Goal: Task Accomplishment & Management: Use online tool/utility

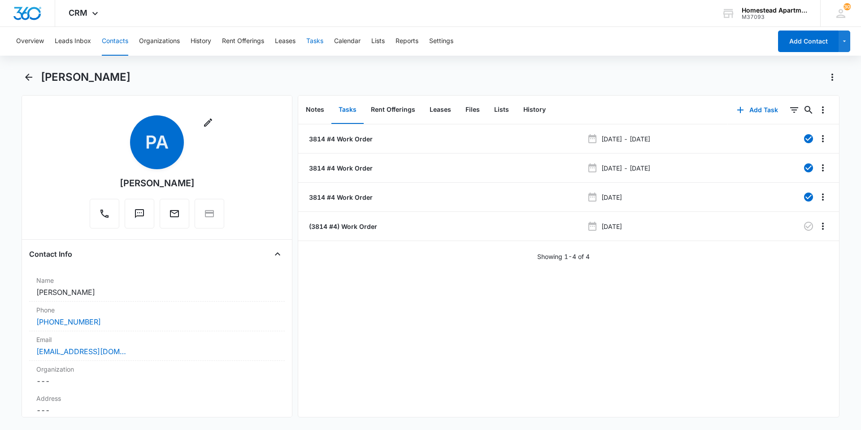
click at [319, 39] on button "Tasks" at bounding box center [314, 41] width 17 height 29
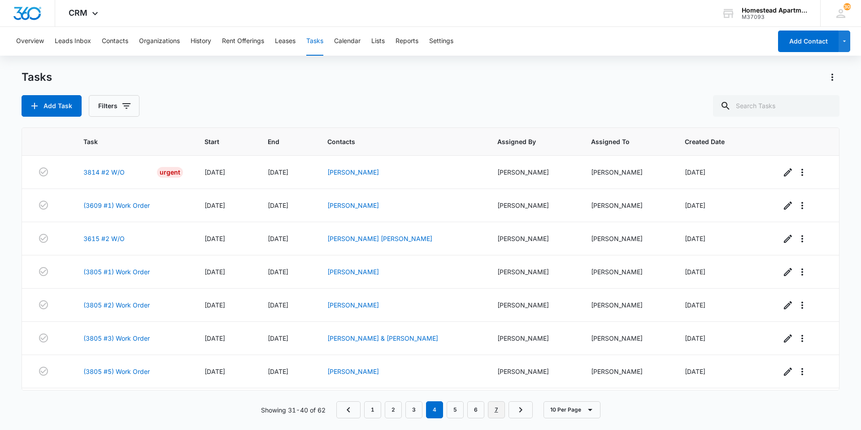
click at [500, 414] on link "7" at bounding box center [496, 409] width 17 height 17
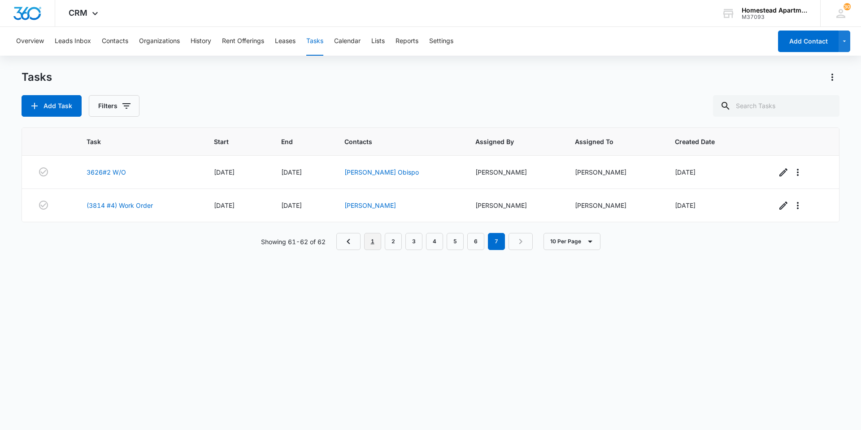
click at [380, 237] on link "1" at bounding box center [372, 241] width 17 height 17
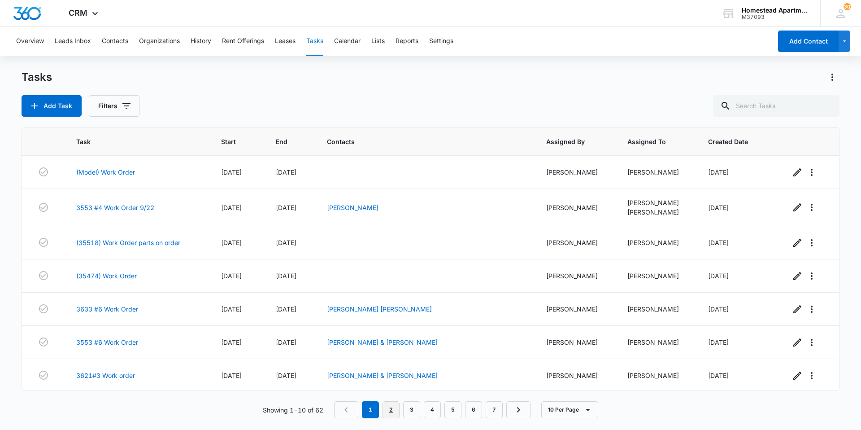
click at [393, 409] on link "2" at bounding box center [391, 409] width 17 height 17
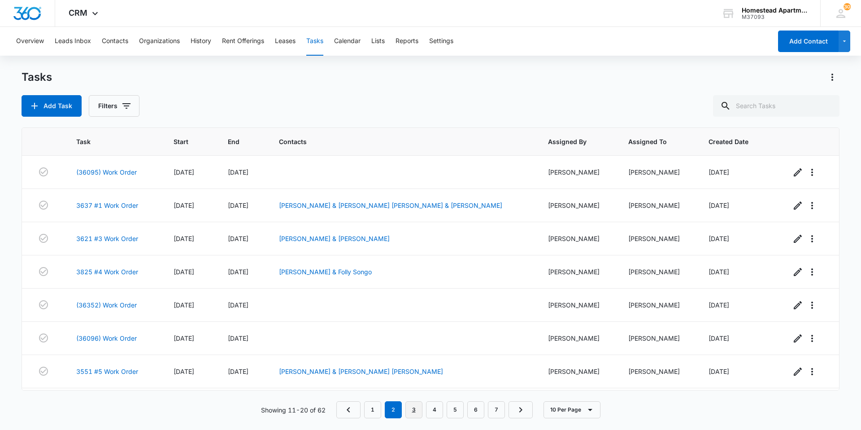
click at [411, 408] on link "3" at bounding box center [414, 409] width 17 height 17
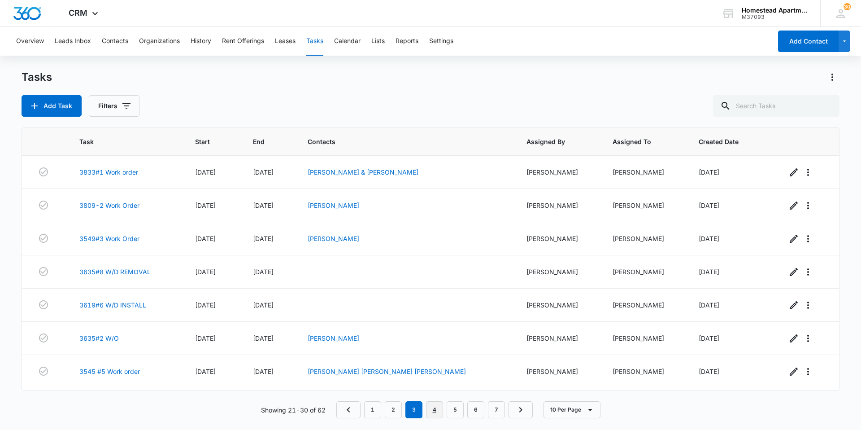
click at [433, 409] on link "4" at bounding box center [434, 409] width 17 height 17
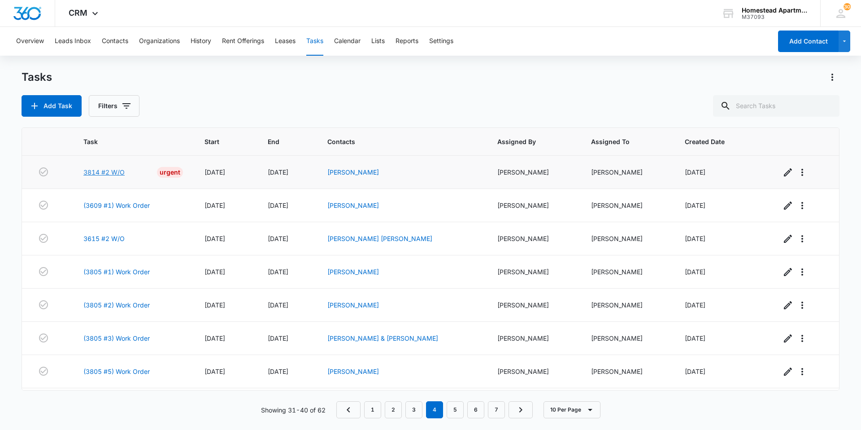
click at [101, 173] on link "3814 #2 W/O" at bounding box center [103, 171] width 41 height 9
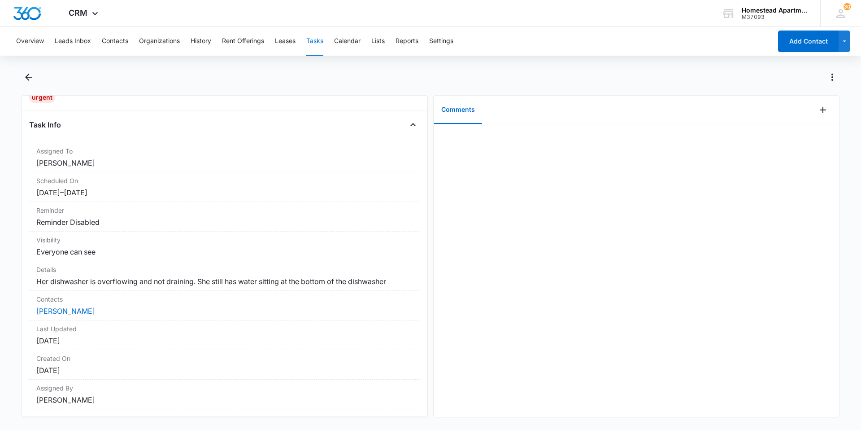
scroll to position [17, 0]
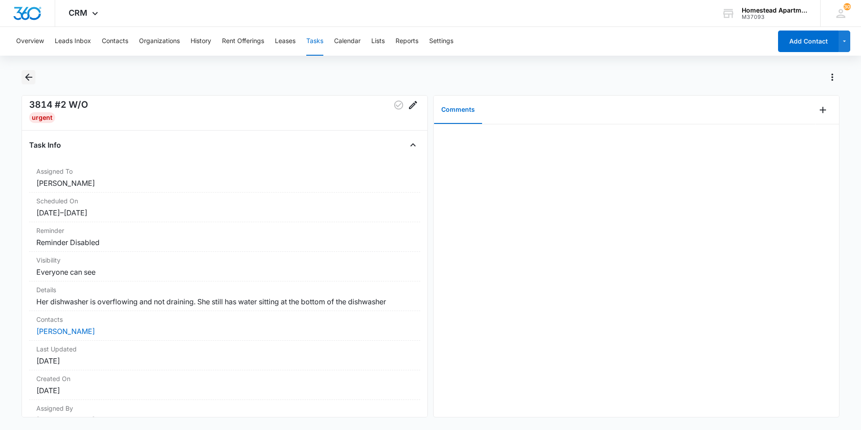
click at [23, 74] on icon "Back" at bounding box center [28, 77] width 11 height 11
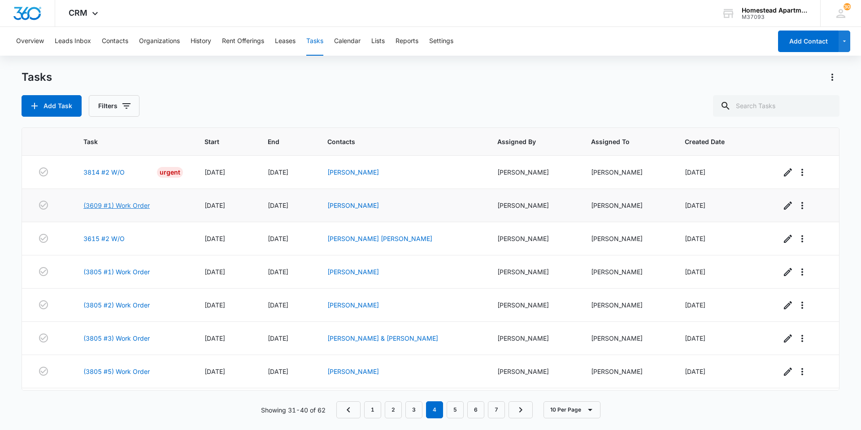
click at [122, 203] on link "(3609 #1) Work Order" at bounding box center [116, 205] width 66 height 9
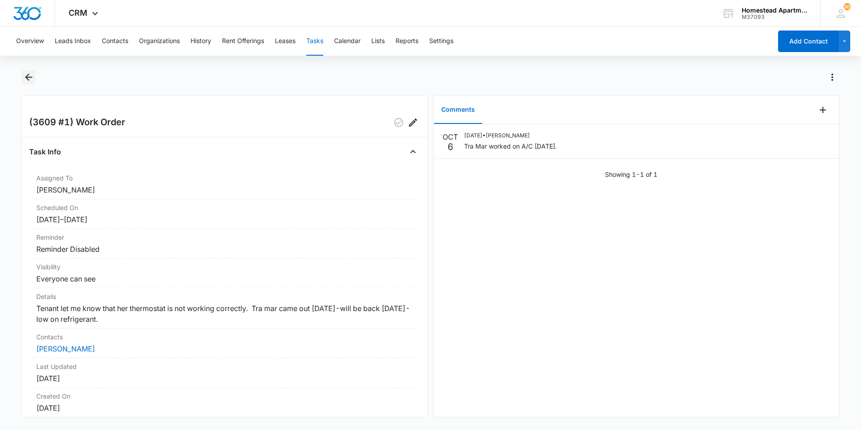
click at [29, 73] on icon "Back" at bounding box center [28, 77] width 11 height 11
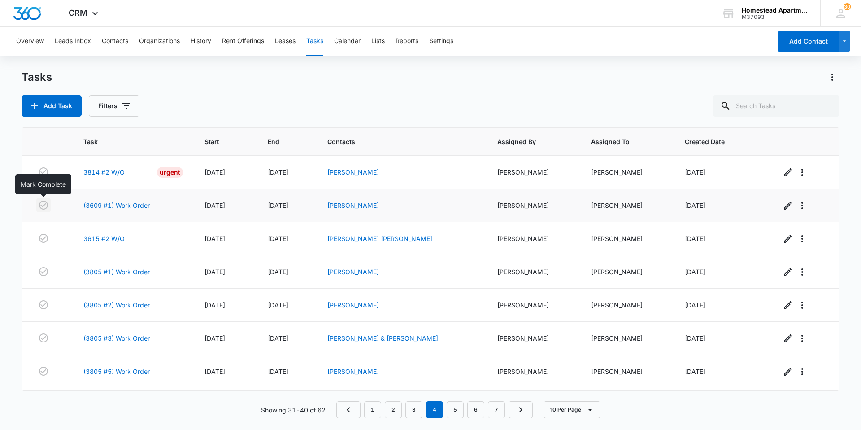
click at [42, 205] on icon "button" at bounding box center [43, 205] width 11 height 11
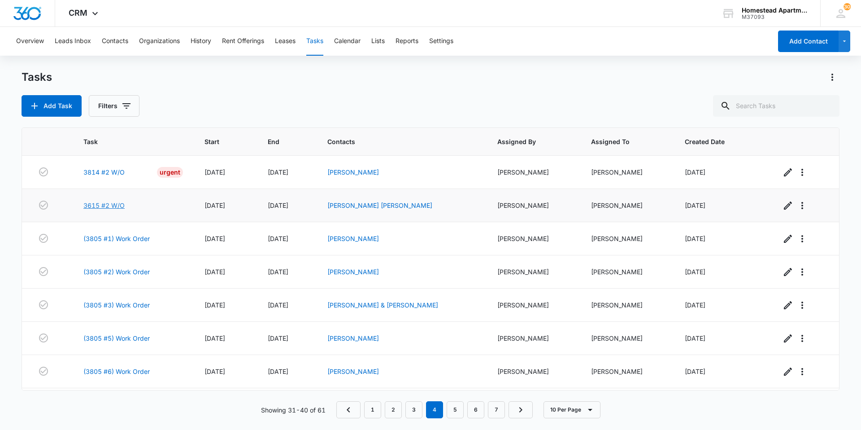
click at [119, 203] on link "3615 #2 W/O" at bounding box center [103, 205] width 41 height 9
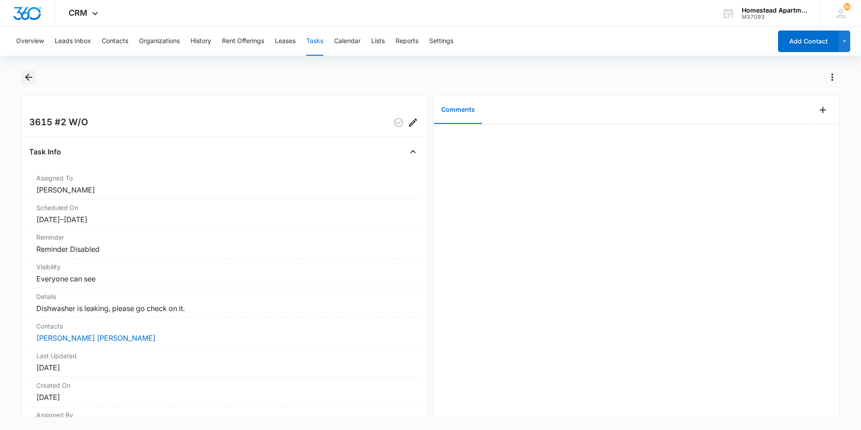
click at [32, 74] on icon "Back" at bounding box center [28, 77] width 11 height 11
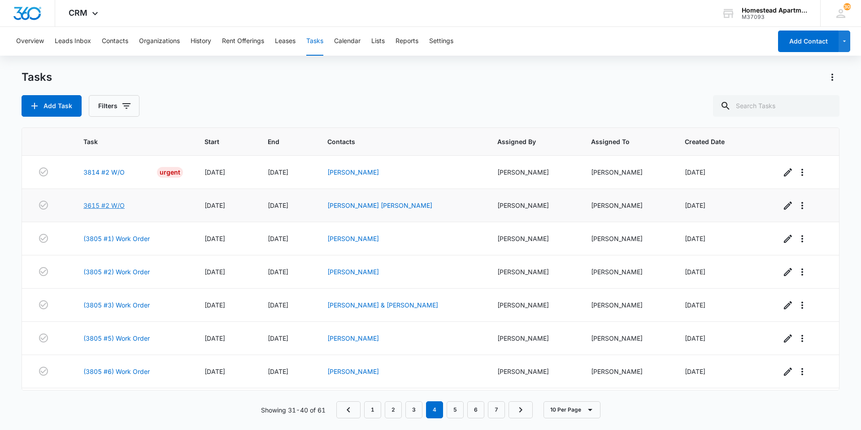
click at [97, 205] on link "3615 #2 W/O" at bounding box center [103, 205] width 41 height 9
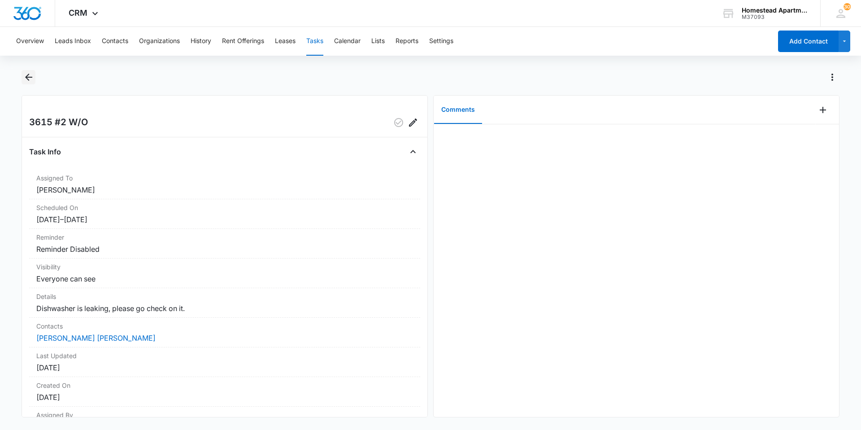
click at [22, 74] on button "Back" at bounding box center [29, 77] width 14 height 14
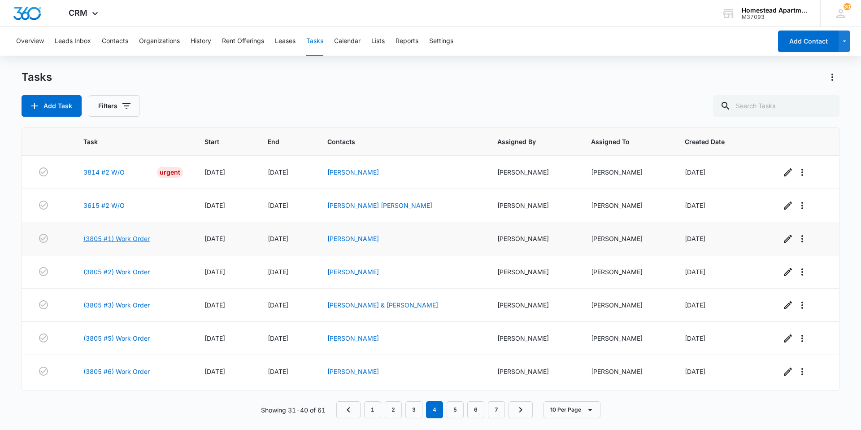
click at [114, 240] on link "(3805 #1) Work Order" at bounding box center [116, 238] width 66 height 9
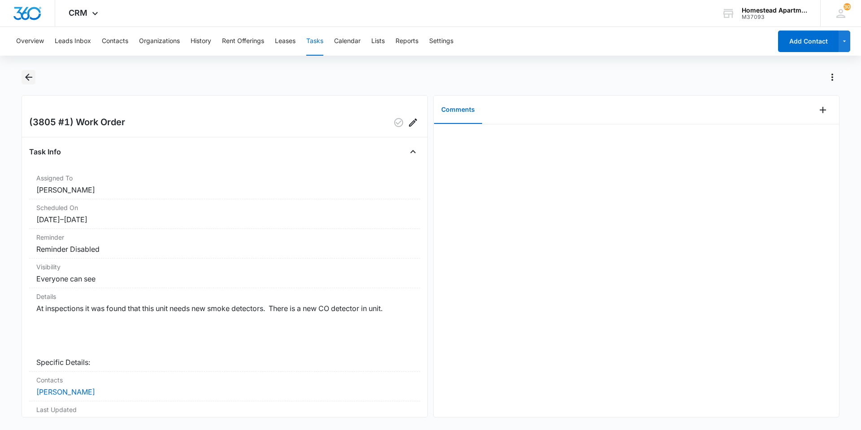
click at [30, 75] on icon "Back" at bounding box center [28, 77] width 11 height 11
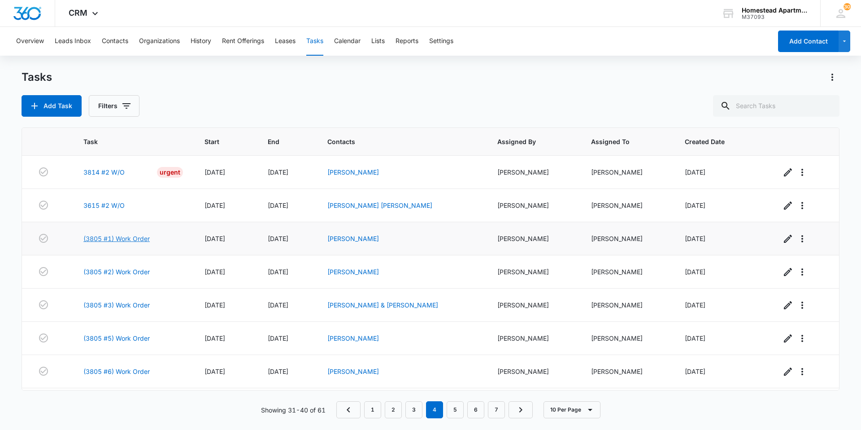
click at [141, 239] on link "(3805 #1) Work Order" at bounding box center [116, 238] width 66 height 9
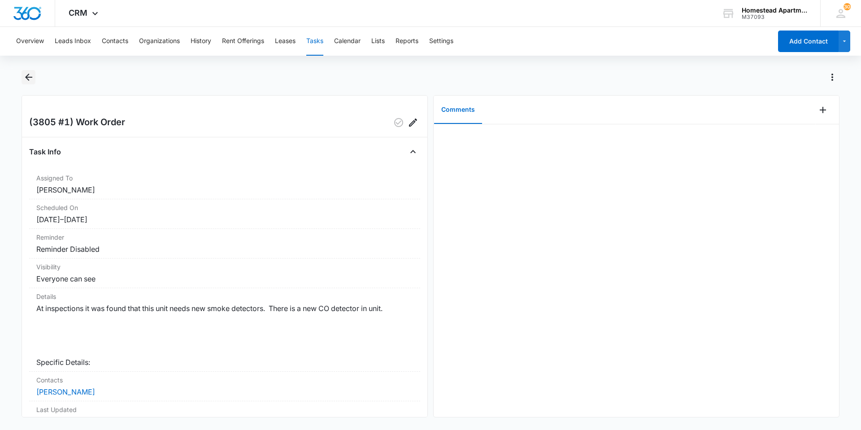
click at [27, 76] on icon "Back" at bounding box center [28, 77] width 11 height 11
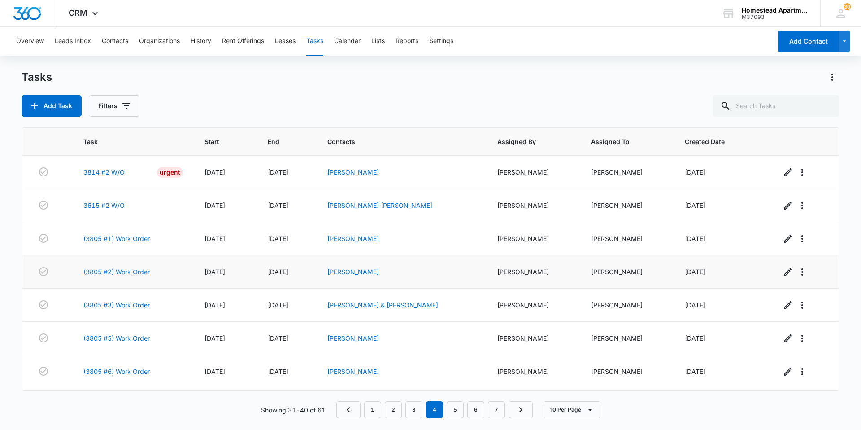
click at [122, 270] on link "(3805 #2) Work Order" at bounding box center [116, 271] width 66 height 9
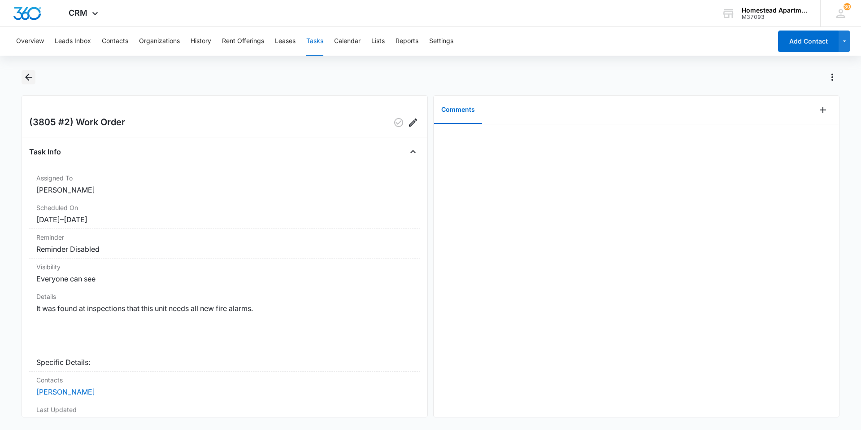
click at [26, 74] on icon "Back" at bounding box center [28, 77] width 11 height 11
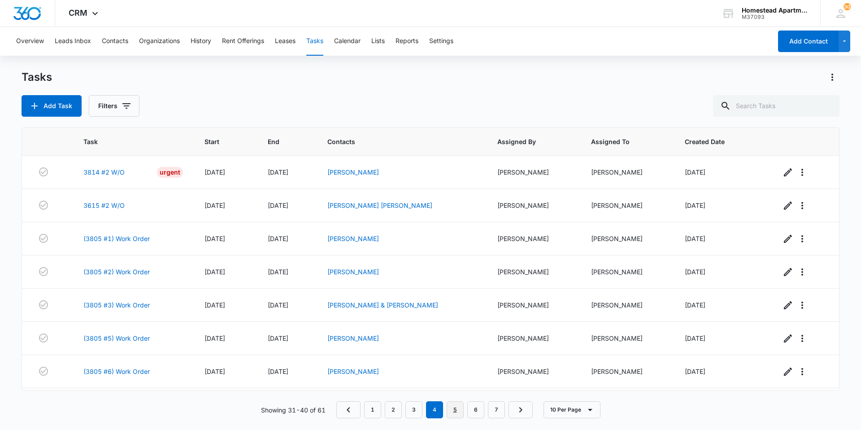
click at [455, 406] on link "5" at bounding box center [455, 409] width 17 height 17
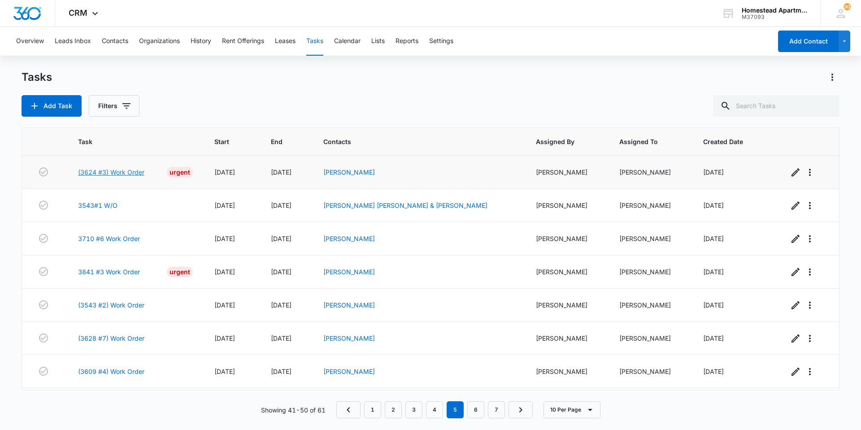
click at [105, 168] on link "(3624 #3) Work Order" at bounding box center [111, 171] width 66 height 9
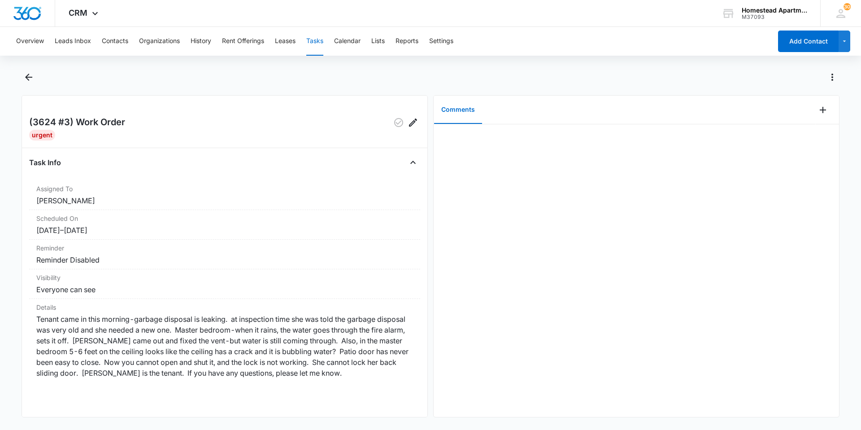
drag, startPoint x: 861, startPoint y: 1, endPoint x: 756, endPoint y: 225, distance: 247.1
click at [756, 225] on div at bounding box center [637, 270] width 406 height 293
click at [28, 74] on icon "Back" at bounding box center [28, 77] width 11 height 11
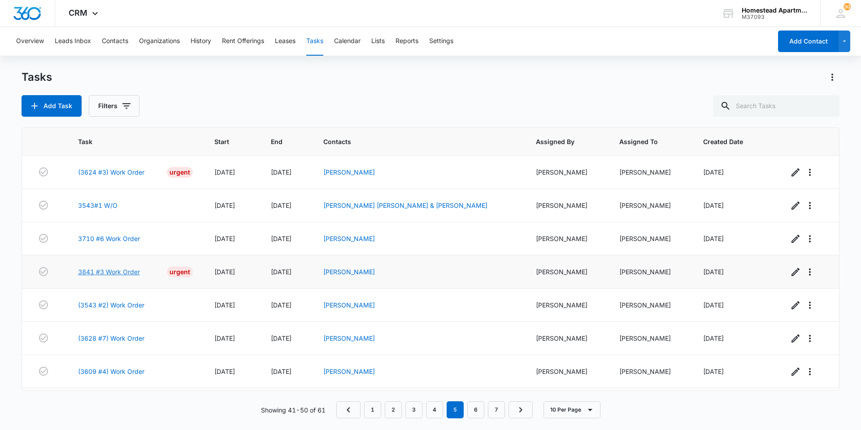
click at [101, 273] on link "3841 #3 Work Order" at bounding box center [109, 271] width 62 height 9
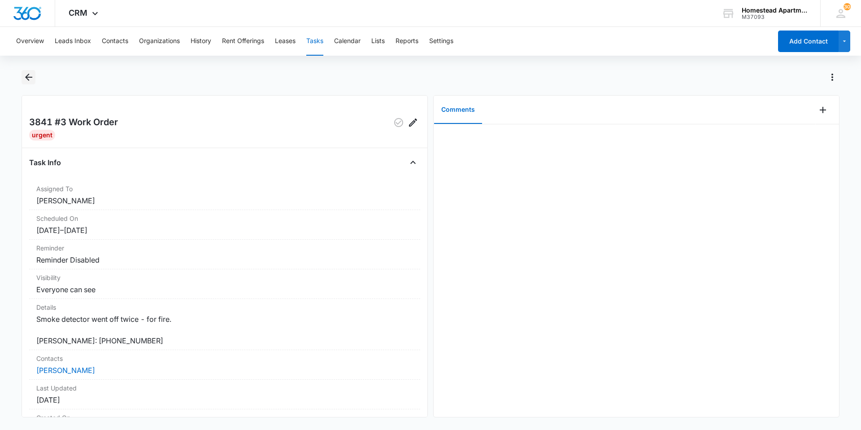
click at [25, 75] on icon "Back" at bounding box center [28, 77] width 11 height 11
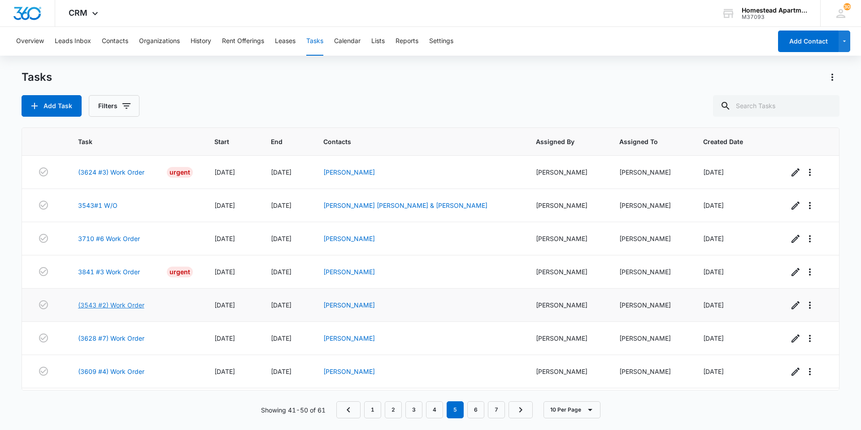
click at [95, 302] on link "(3543 #2) Work Order" at bounding box center [111, 304] width 66 height 9
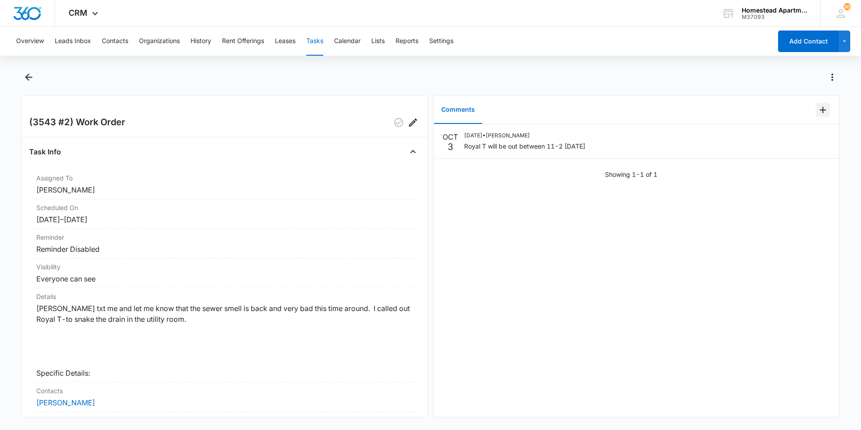
click at [818, 108] on icon "Add Comment" at bounding box center [823, 110] width 11 height 11
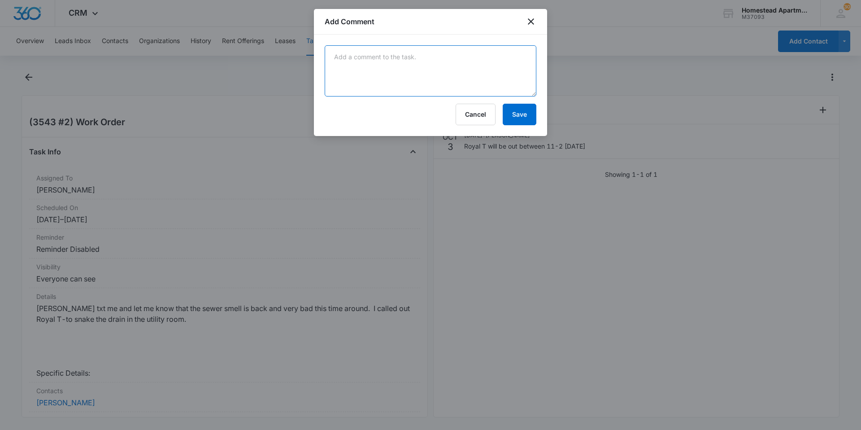
click at [332, 60] on textarea at bounding box center [431, 70] width 212 height 51
type textarea "Royal T-came and cleaned drain out. 10/3/2025"
click at [519, 110] on button "Save" at bounding box center [520, 115] width 34 height 22
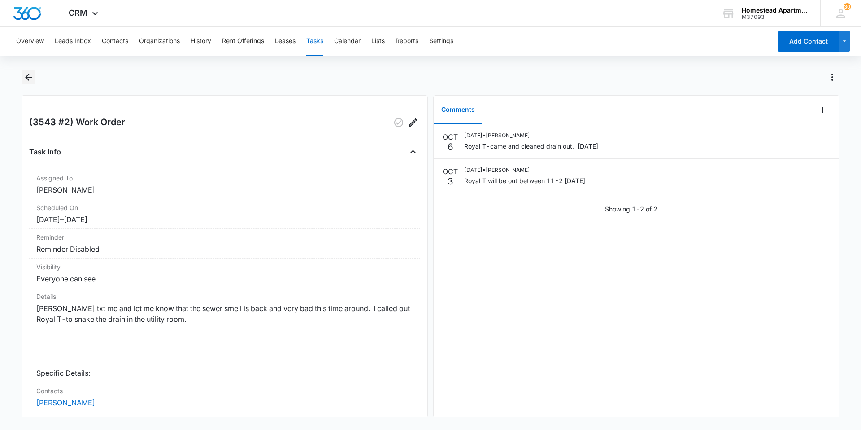
click at [31, 77] on icon "Back" at bounding box center [28, 77] width 7 height 7
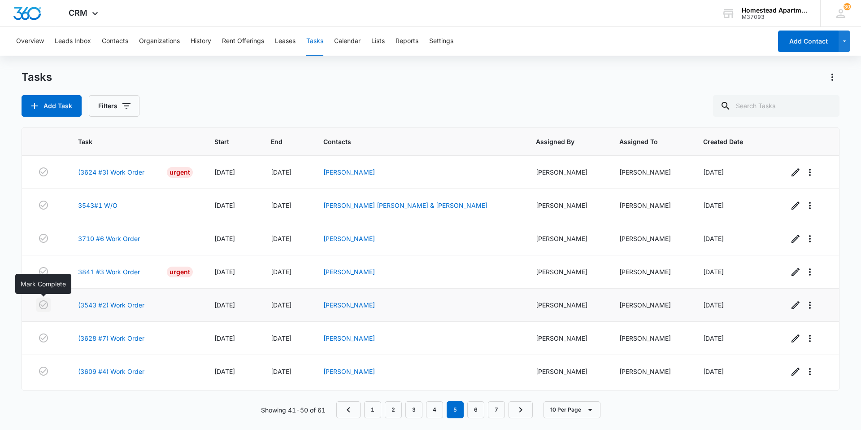
click at [44, 302] on icon "button" at bounding box center [43, 304] width 11 height 11
click at [109, 302] on link "(3628 #7) Work Order" at bounding box center [111, 304] width 66 height 9
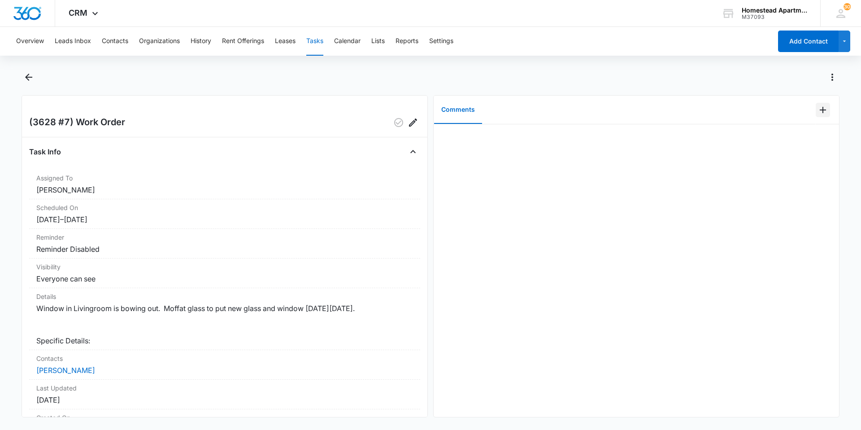
click at [820, 109] on icon "Add Comment" at bounding box center [823, 110] width 6 height 6
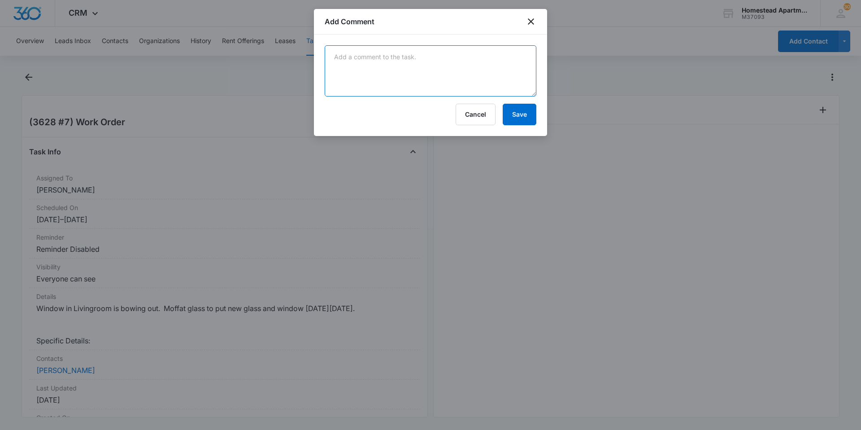
click at [366, 60] on textarea at bounding box center [431, 70] width 212 height 51
type textarea "[PERSON_NAME] came out [DATE] installed glass"
click at [524, 118] on button "Save" at bounding box center [520, 115] width 34 height 22
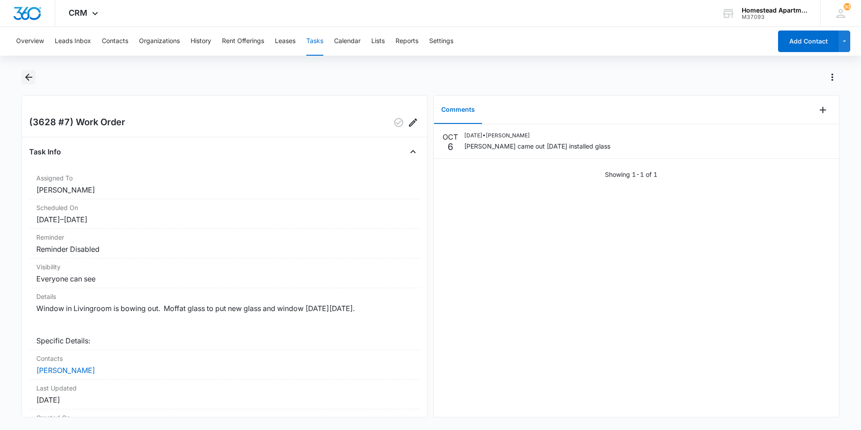
click at [31, 74] on icon "Back" at bounding box center [28, 77] width 11 height 11
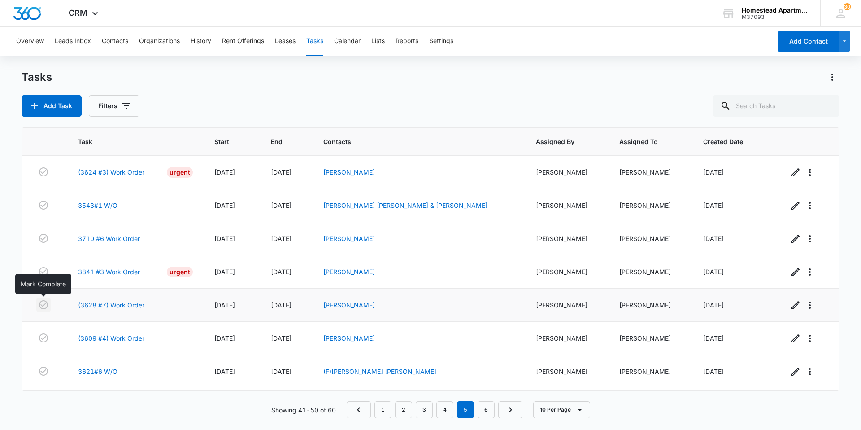
click at [43, 304] on icon "button" at bounding box center [43, 304] width 11 height 11
click at [77, 318] on td "(3628 #7) Work Order" at bounding box center [135, 304] width 136 height 33
click at [89, 338] on link "3621#6 W/O" at bounding box center [97, 337] width 39 height 9
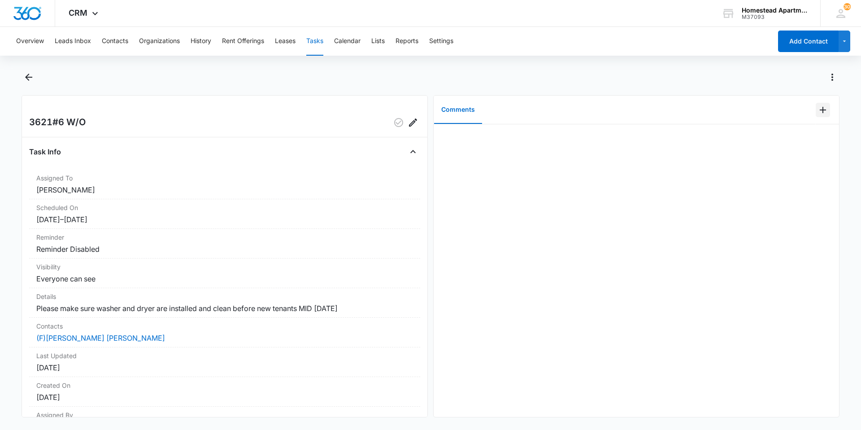
click at [818, 111] on icon "Add Comment" at bounding box center [823, 110] width 11 height 11
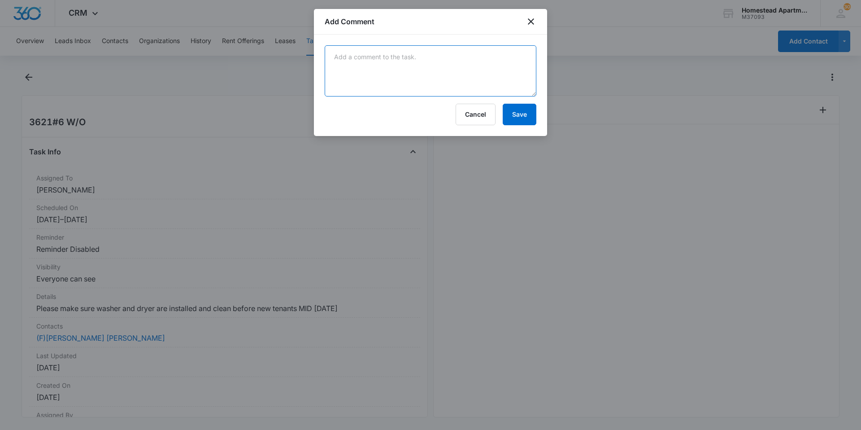
click at [350, 59] on textarea at bounding box center [431, 70] width 212 height 51
type textarea "Moffat glass came out and measured window."
click at [521, 114] on button "Save" at bounding box center [520, 115] width 34 height 22
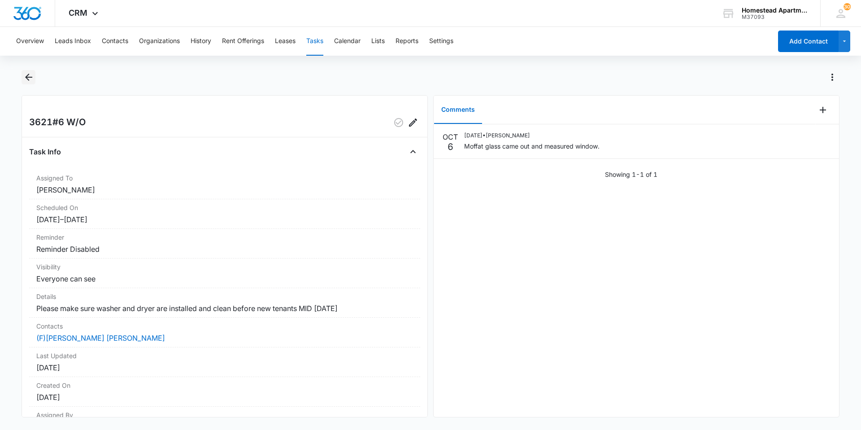
click at [28, 74] on icon "Back" at bounding box center [28, 77] width 7 height 7
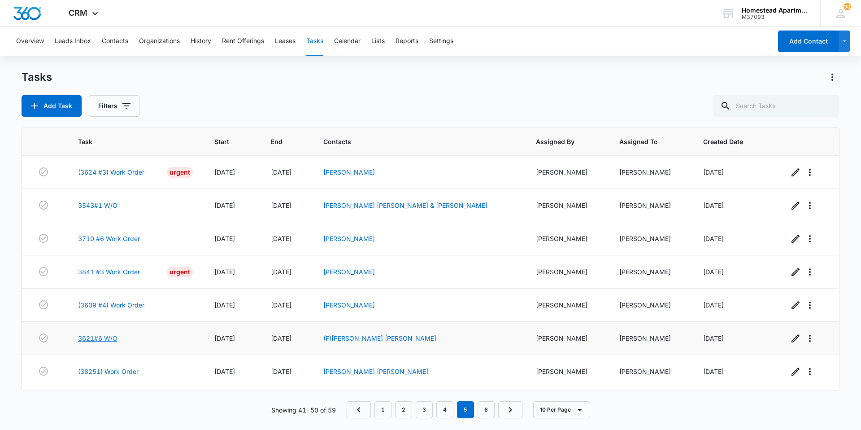
click at [97, 336] on link "3621#6 W/O" at bounding box center [97, 337] width 39 height 9
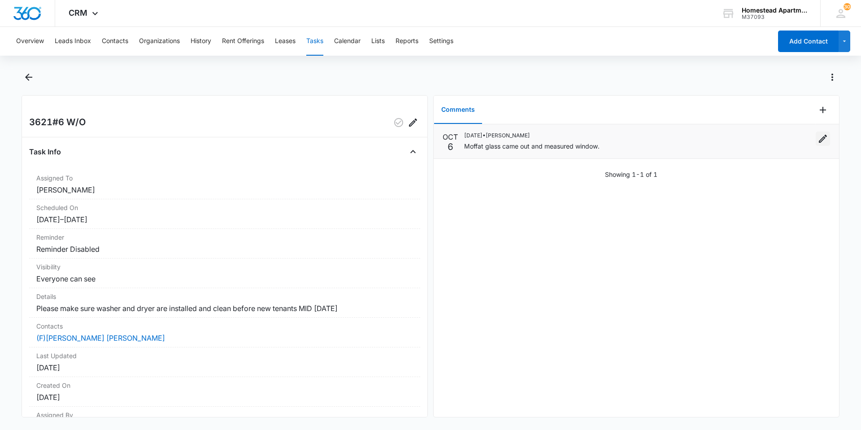
click at [819, 137] on icon "Edit" at bounding box center [823, 139] width 8 height 8
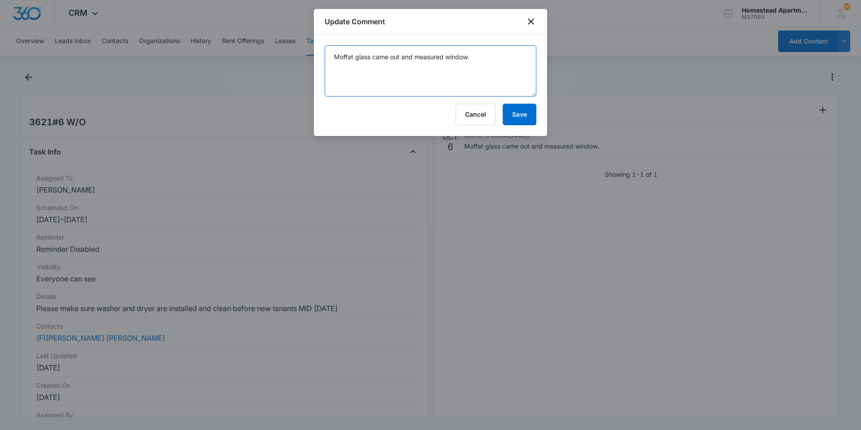
click at [474, 56] on textarea "Moffat glass came out and measured window." at bounding box center [431, 70] width 212 height 51
drag, startPoint x: 474, startPoint y: 56, endPoint x: 424, endPoint y: 53, distance: 49.4
click at [424, 53] on textarea "Moffat glass came out and measured window." at bounding box center [431, 70] width 212 height 51
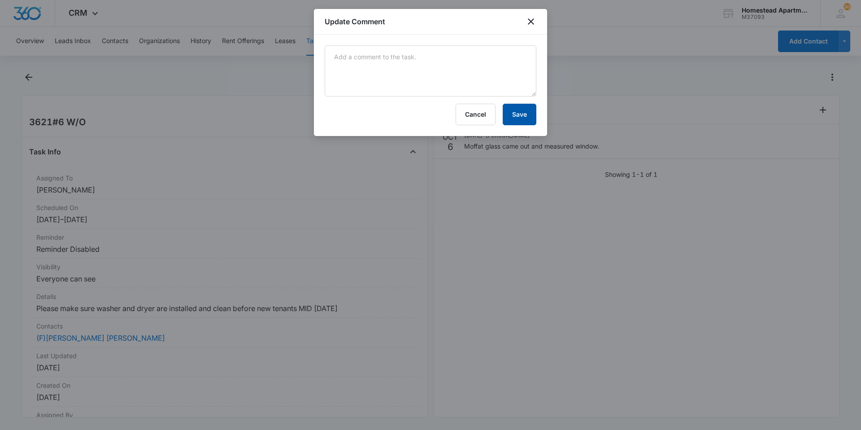
click at [510, 109] on button "Save" at bounding box center [520, 115] width 34 height 22
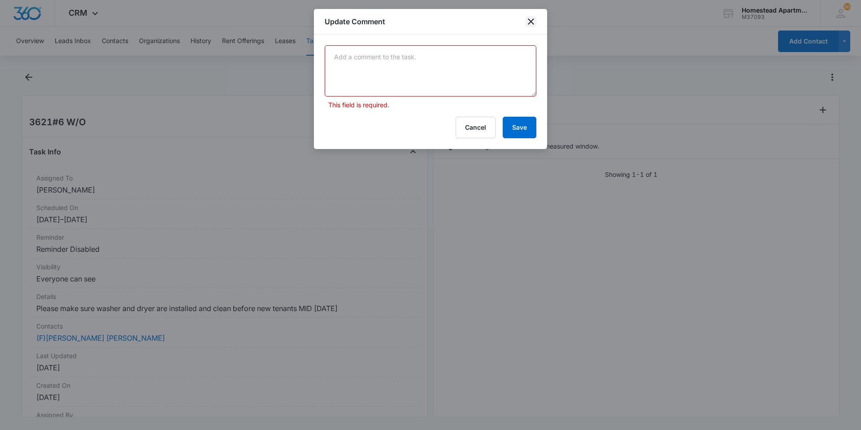
click at [530, 22] on icon "close" at bounding box center [531, 21] width 11 height 11
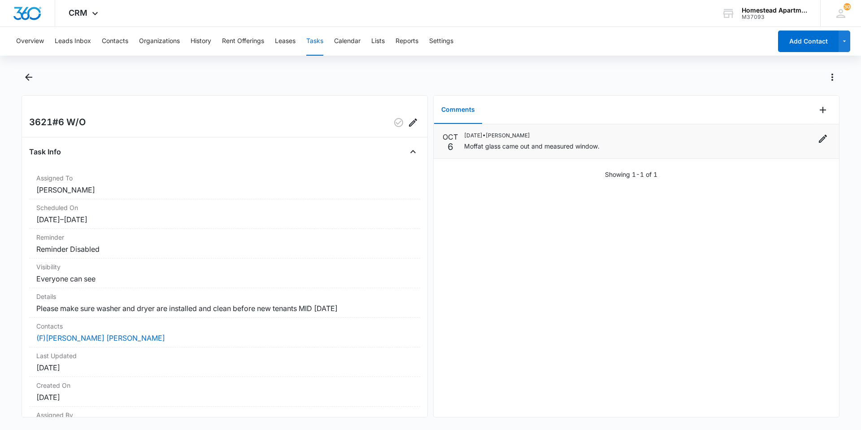
click at [610, 146] on div "[DATE] • [PERSON_NAME] [PERSON_NAME] glass came out and measured window." at bounding box center [647, 141] width 366 height 20
click at [27, 73] on icon "Back" at bounding box center [28, 77] width 11 height 11
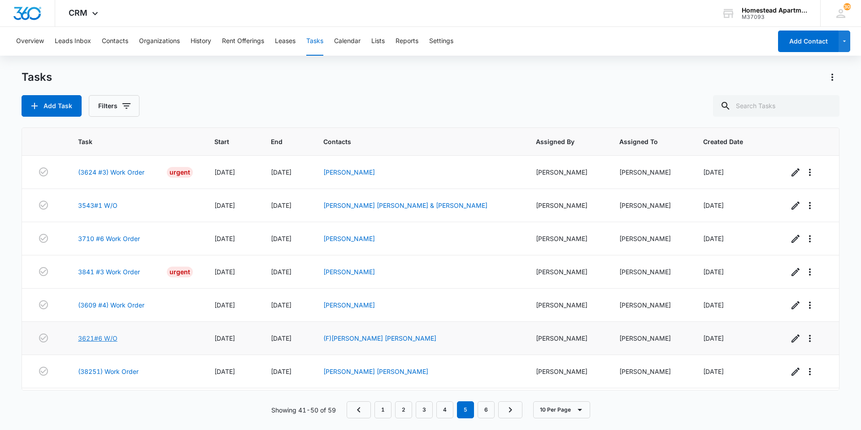
click at [82, 338] on link "3621#6 W/O" at bounding box center [97, 337] width 39 height 9
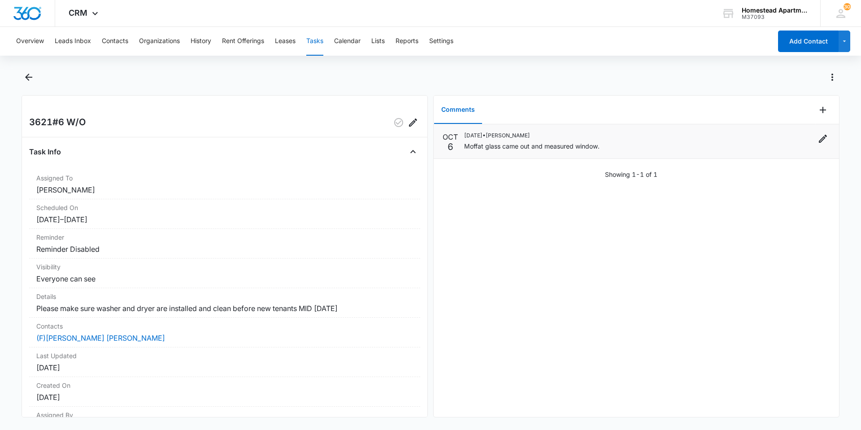
click at [627, 144] on div "[DATE] • [PERSON_NAME] [PERSON_NAME] glass came out and measured window." at bounding box center [647, 141] width 366 height 20
click at [820, 109] on icon "Add Comment" at bounding box center [823, 110] width 6 height 6
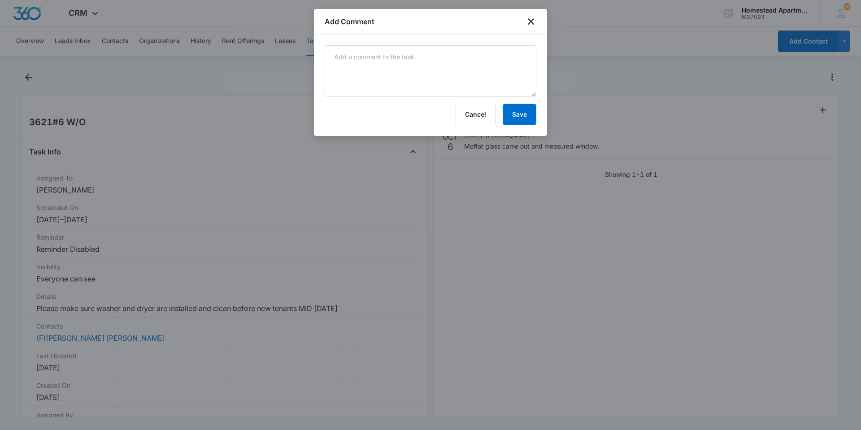
click at [537, 21] on div "Add Comment" at bounding box center [430, 22] width 233 height 26
click at [531, 19] on icon "close" at bounding box center [531, 21] width 11 height 11
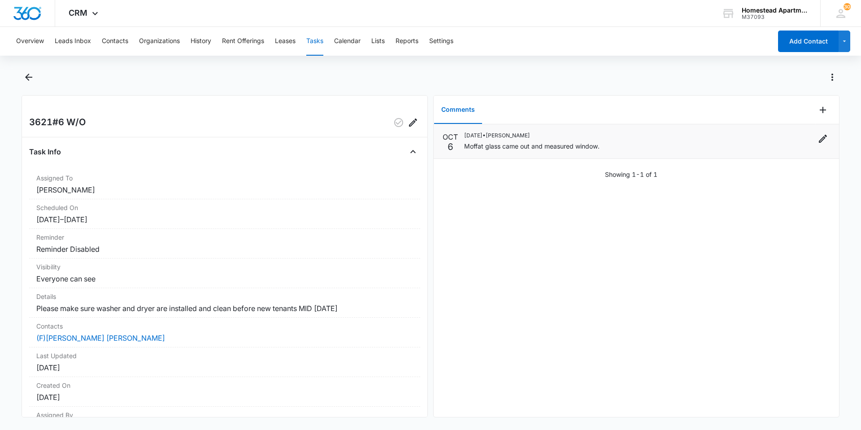
click at [619, 141] on div "10/06/2025 • Kathy Driscoll Moffat glass came out and measured window." at bounding box center [647, 141] width 366 height 20
click at [608, 144] on div "10/06/2025 • Kathy Driscoll Moffat glass came out and measured window." at bounding box center [647, 141] width 366 height 20
click at [599, 148] on p "Moffat glass came out and measured window." at bounding box center [531, 145] width 135 height 9
click at [599, 147] on p "Moffat glass came out and measured window." at bounding box center [531, 145] width 135 height 9
click at [819, 139] on icon "Edit" at bounding box center [823, 139] width 8 height 8
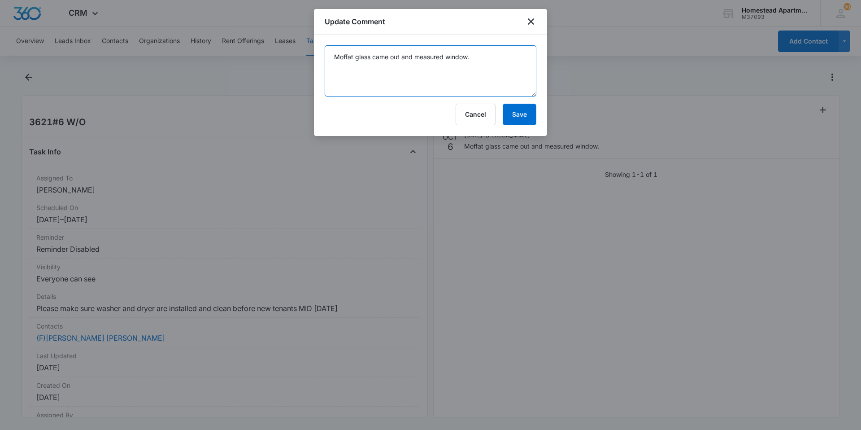
click at [488, 60] on textarea "Moffat glass came out and measured window." at bounding box center [431, 70] width 212 height 51
type textarea "Moffat glass came out and measured window. wrong unit-3609 #4"
click at [529, 103] on form "Moffat glass came out and measured window. wrong unit-3609 #4 Cancel Save" at bounding box center [431, 85] width 212 height 80
click at [526, 105] on button "Save" at bounding box center [520, 115] width 34 height 22
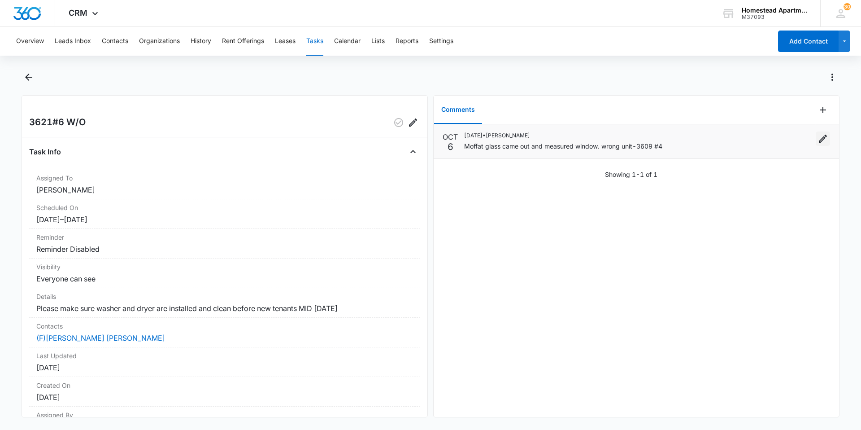
click at [819, 138] on icon "Edit" at bounding box center [823, 139] width 8 height 8
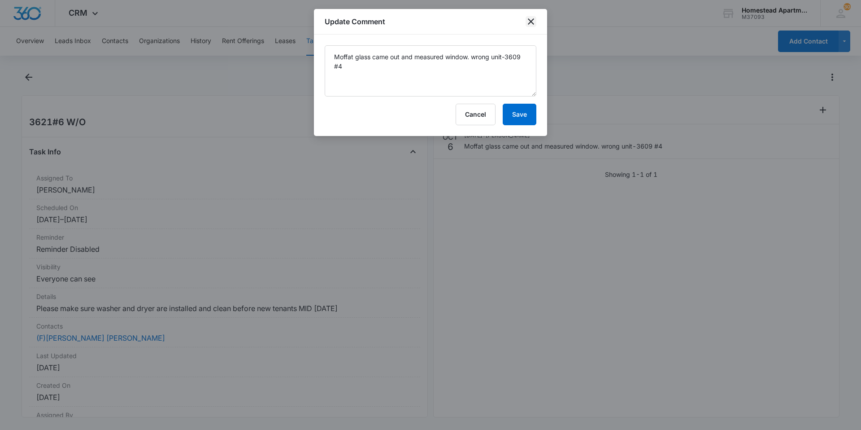
click at [526, 17] on icon "close" at bounding box center [531, 21] width 11 height 11
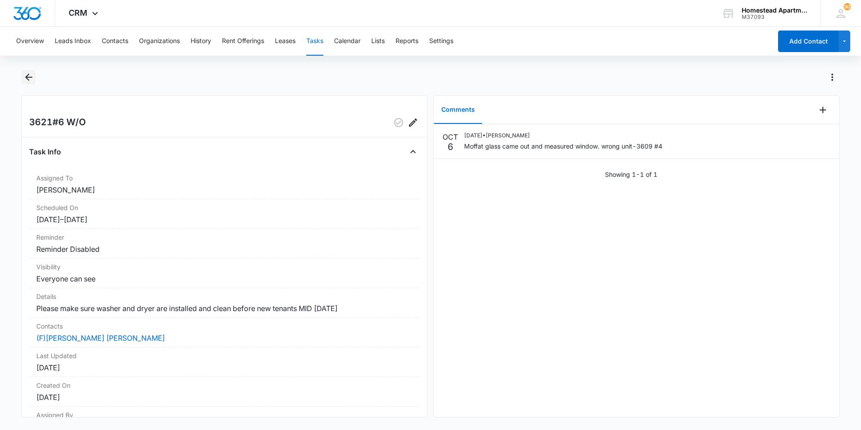
click at [26, 75] on icon "Back" at bounding box center [28, 77] width 11 height 11
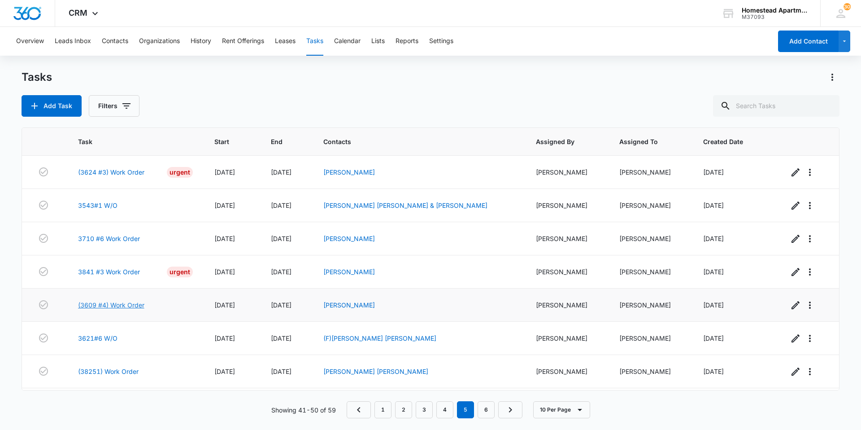
click at [105, 303] on link "(3609 #4) Work Order" at bounding box center [111, 304] width 66 height 9
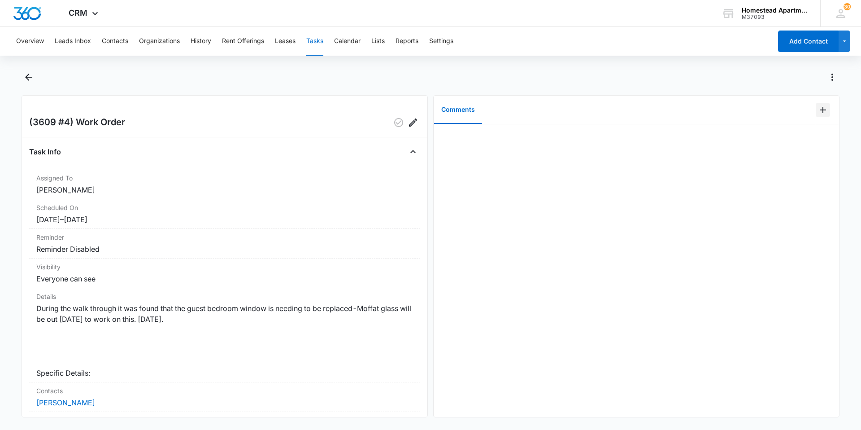
click at [818, 108] on icon "Add Comment" at bounding box center [823, 110] width 11 height 11
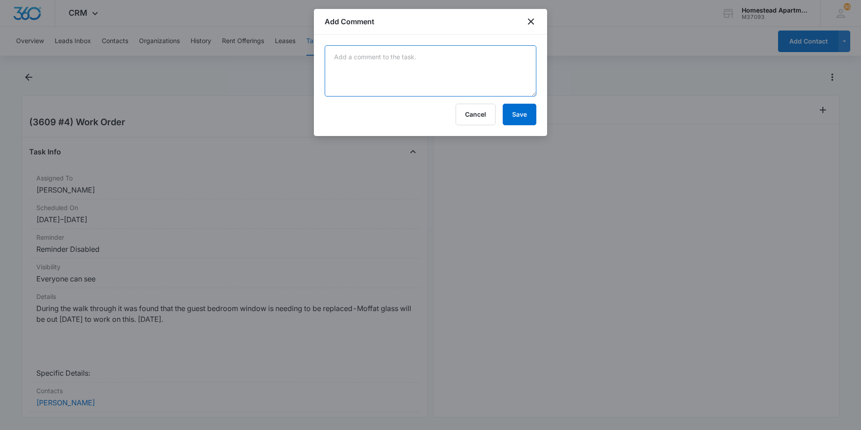
click at [346, 55] on textarea at bounding box center [431, 70] width 212 height 51
type textarea "[PERSON_NAME] came out and measured window. [DATE]"
click at [525, 114] on button "Save" at bounding box center [520, 115] width 34 height 22
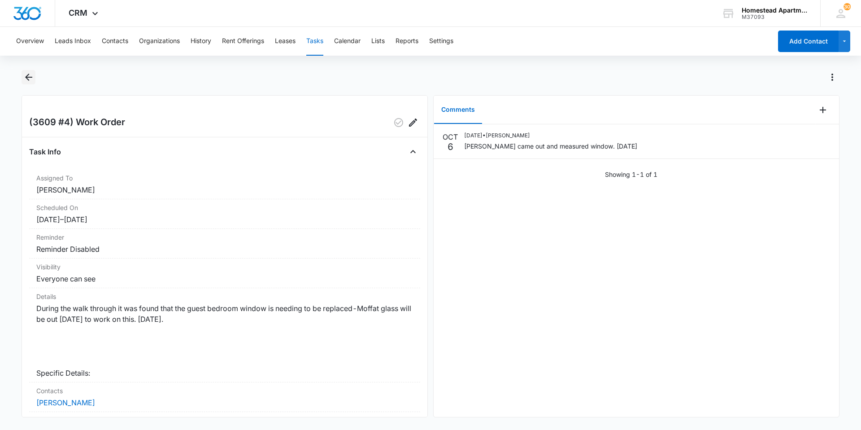
click at [24, 74] on icon "Back" at bounding box center [28, 77] width 11 height 11
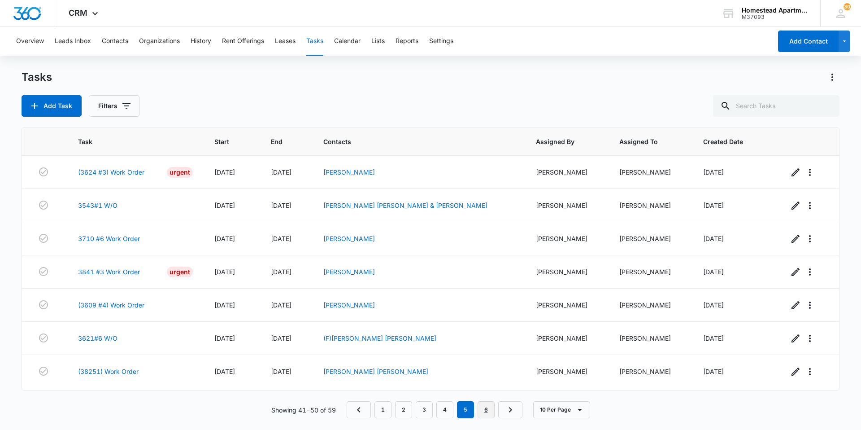
click at [484, 408] on link "6" at bounding box center [486, 409] width 17 height 17
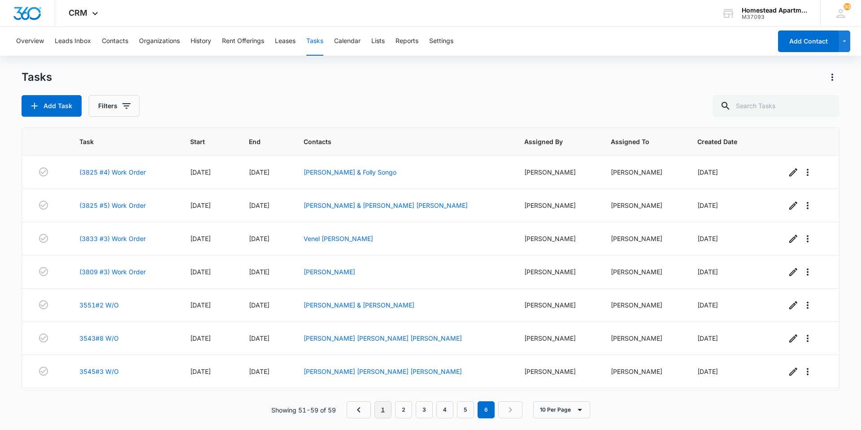
click at [382, 408] on link "1" at bounding box center [383, 409] width 17 height 17
